Goal: Register for event/course

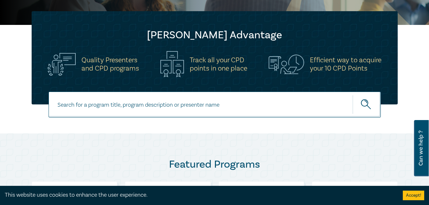
scroll to position [160, 0]
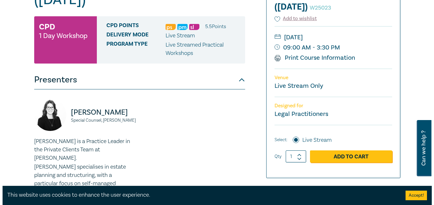
scroll to position [128, 0]
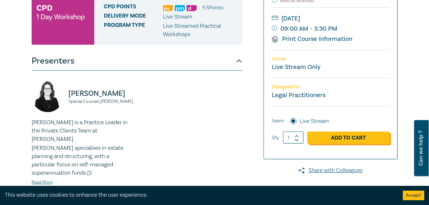
click at [329, 135] on link "Add to Cart" at bounding box center [349, 138] width 82 height 12
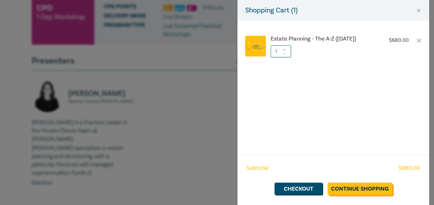
click at [352, 191] on link "Continue Shopping" at bounding box center [360, 189] width 65 height 12
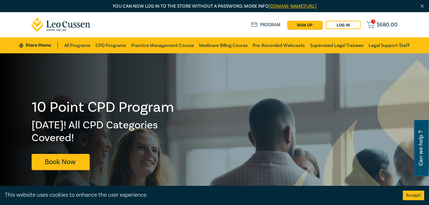
click at [375, 19] on span "1" at bounding box center [373, 21] width 4 height 4
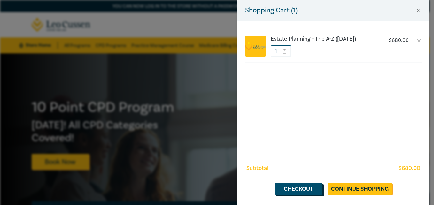
click at [294, 194] on link "Checkout" at bounding box center [299, 189] width 48 height 12
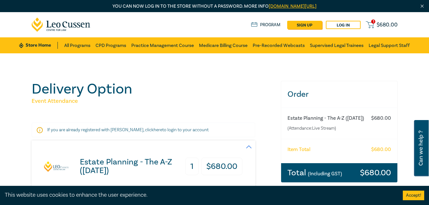
click at [411, 196] on button "Accept!" at bounding box center [413, 196] width 21 height 10
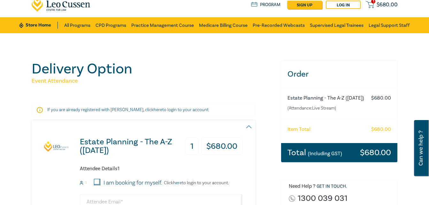
scroll to position [96, 0]
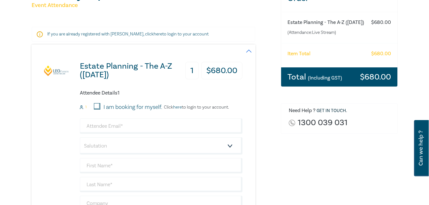
click at [97, 106] on input "I am booking for myself." at bounding box center [97, 106] width 6 height 6
checkbox input "true"
click at [101, 125] on input "email" at bounding box center [161, 126] width 163 height 15
type input "[EMAIL_ADDRESS][DOMAIN_NAME]"
type input "Janeni"
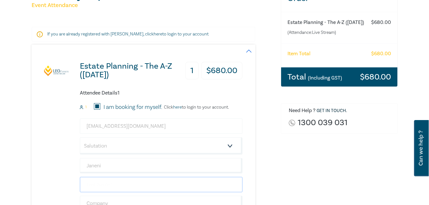
type input "[PERSON_NAME]"
type input "Mahons Lawyers"
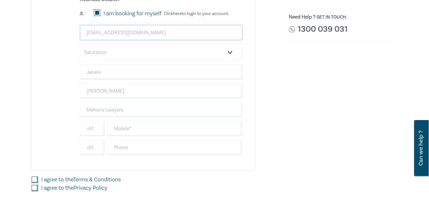
scroll to position [192, 0]
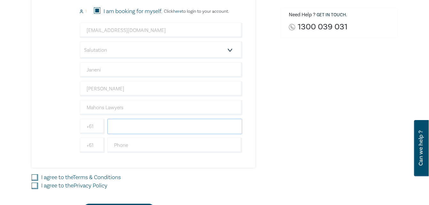
click at [152, 131] on input "text" at bounding box center [174, 126] width 135 height 15
click at [115, 146] on input "text" at bounding box center [174, 145] width 135 height 15
type input "88776888"
click at [278, 147] on div "Order Estate Planning - The A-Z ([DATE]) (Attendance: Live Stream ) $ 680.00 It…" at bounding box center [339, 52] width 125 height 327
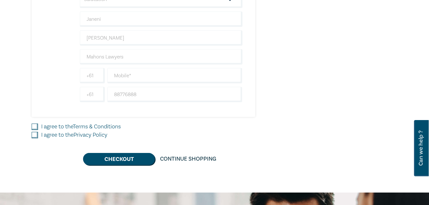
scroll to position [256, 0]
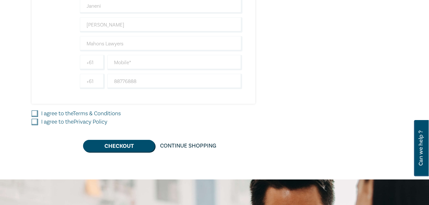
click at [65, 114] on label "I agree to the Terms & Conditions" at bounding box center [81, 114] width 80 height 8
click at [38, 114] on input "I agree to the Terms & Conditions" at bounding box center [35, 114] width 6 height 6
checkbox input "true"
click at [62, 122] on label "I agree to the Privacy Policy" at bounding box center [74, 122] width 66 height 8
click at [38, 122] on input "I agree to the Privacy Policy" at bounding box center [35, 122] width 6 height 6
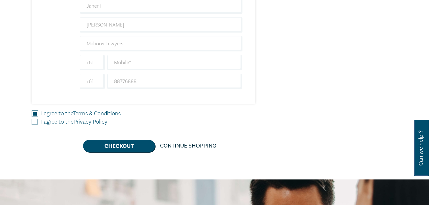
checkbox input "true"
click at [140, 144] on button "Checkout" at bounding box center [119, 146] width 72 height 12
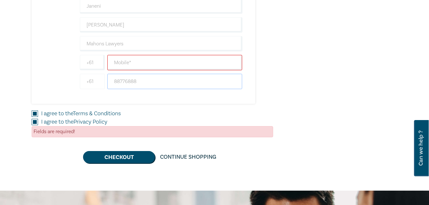
drag, startPoint x: 145, startPoint y: 83, endPoint x: 104, endPoint y: 76, distance: 41.5
click at [104, 76] on div "[PHONE_NUMBER]" at bounding box center [161, 81] width 165 height 15
drag, startPoint x: 104, startPoint y: 76, endPoint x: 113, endPoint y: 76, distance: 9.0
click at [104, 76] on input "+61" at bounding box center [92, 81] width 25 height 15
click at [121, 61] on input "text" at bounding box center [174, 62] width 135 height 15
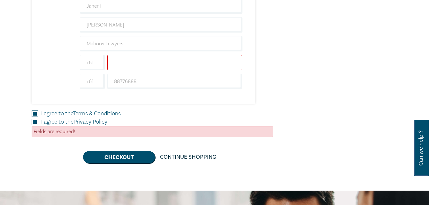
paste input "Estate Planning – The A-Z"
type input "Estate Planning – The A-Z"
click at [147, 82] on input "88776888" at bounding box center [174, 81] width 135 height 15
click at [105, 77] on div "[PHONE_NUMBER]" at bounding box center [161, 81] width 165 height 15
click at [105, 77] on div "+61" at bounding box center [92, 81] width 27 height 15
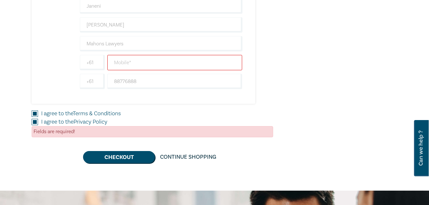
click at [118, 63] on input "text" at bounding box center [174, 62] width 135 height 15
paste input "Estate Planning – The A-Z"
type input "Estate Planning – The A-Z"
type input "0388776888"
click at [119, 160] on button "Checkout" at bounding box center [119, 157] width 72 height 12
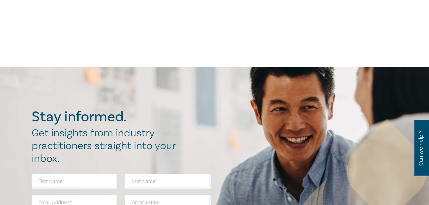
scroll to position [0, 0]
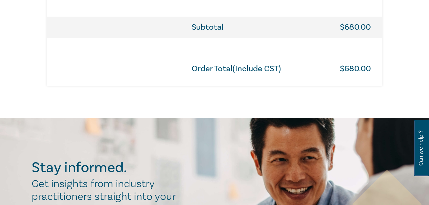
scroll to position [416, 0]
